Goal: Task Accomplishment & Management: Use online tool/utility

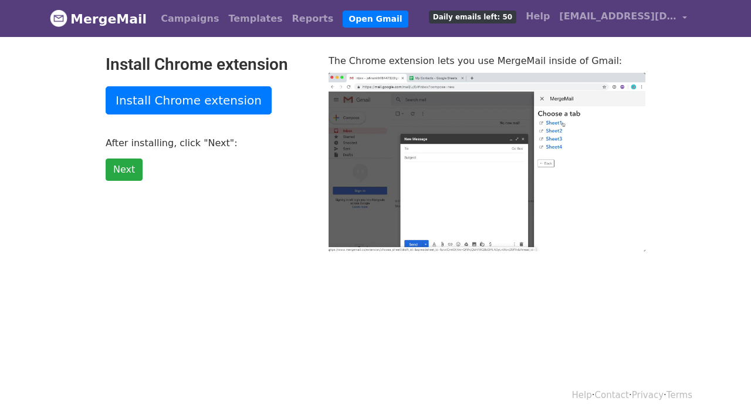
click at [481, 16] on span "Daily emails left: 50" at bounding box center [472, 17] width 87 height 13
type input "20.02"
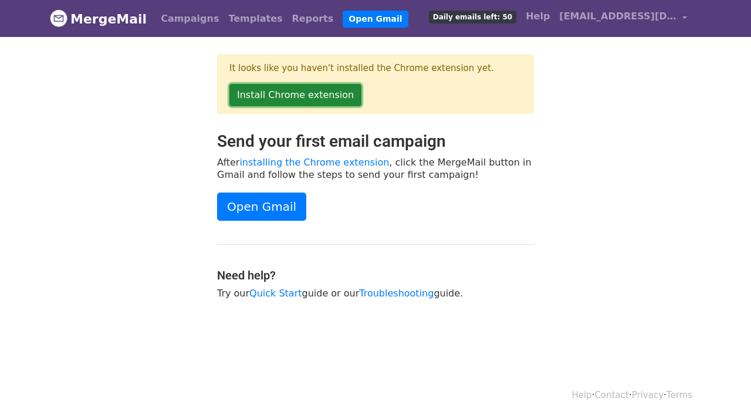
click at [326, 96] on link "Install Chrome extension" at bounding box center [296, 95] width 132 height 22
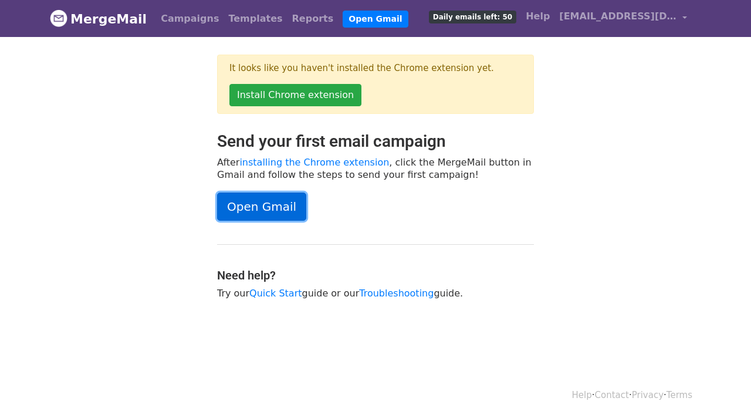
click at [240, 204] on link "Open Gmail" at bounding box center [261, 207] width 89 height 28
